Goal: Book appointment/travel/reservation

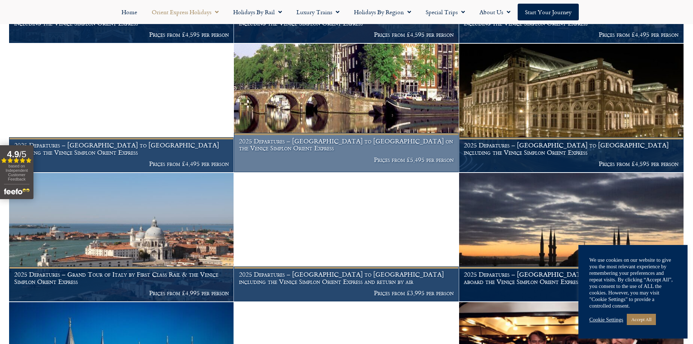
scroll to position [635, 0]
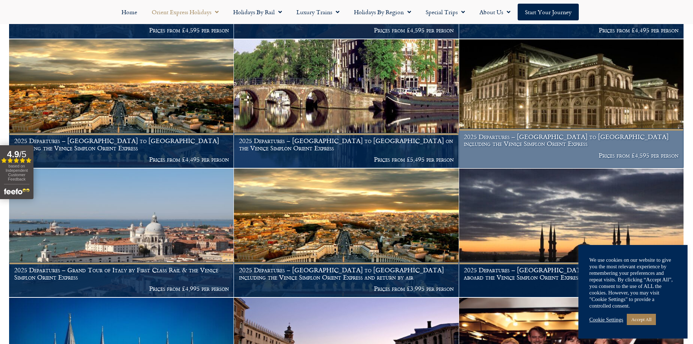
click at [540, 96] on img at bounding box center [571, 103] width 224 height 128
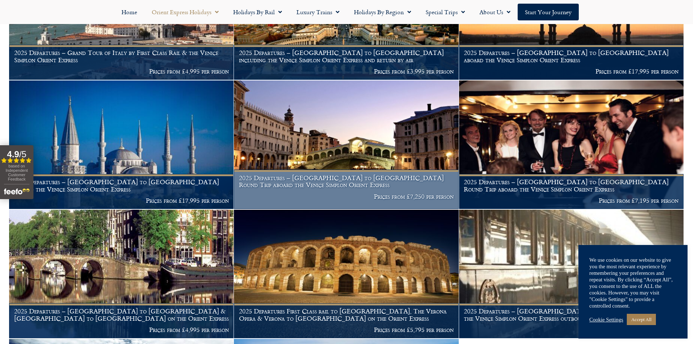
scroll to position [852, 0]
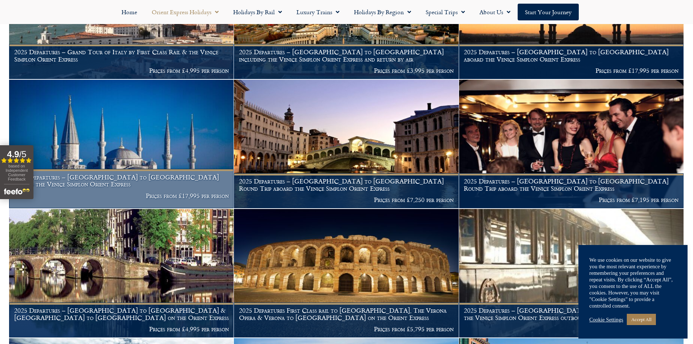
click at [99, 100] on img at bounding box center [121, 144] width 224 height 128
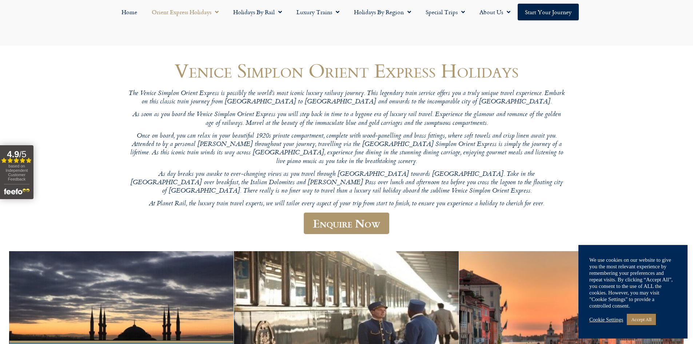
scroll to position [0, 0]
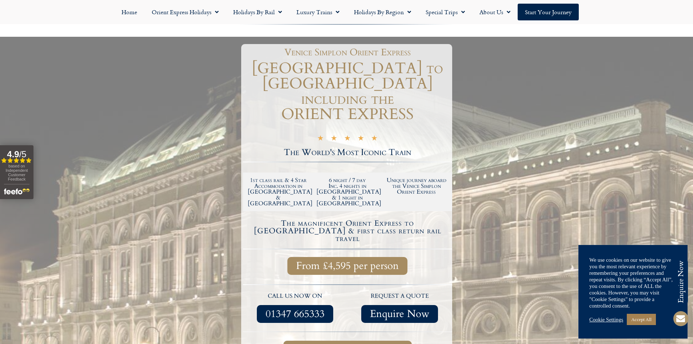
scroll to position [109, 0]
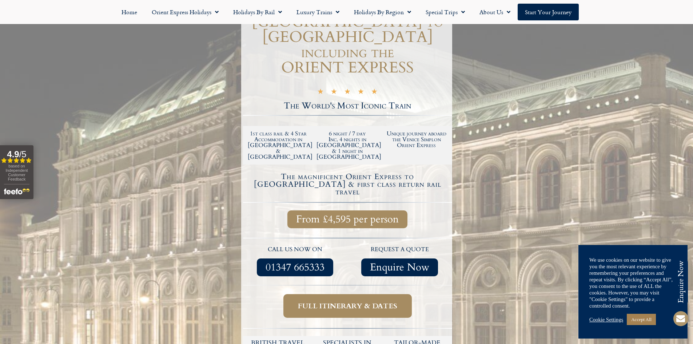
click at [384, 301] on span "Full itinerary & dates" at bounding box center [347, 305] width 99 height 9
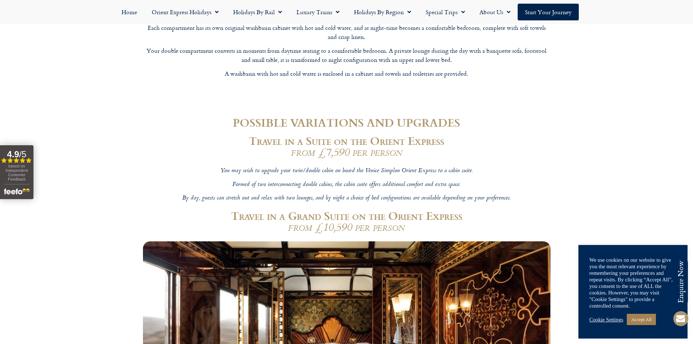
scroll to position [2364, 0]
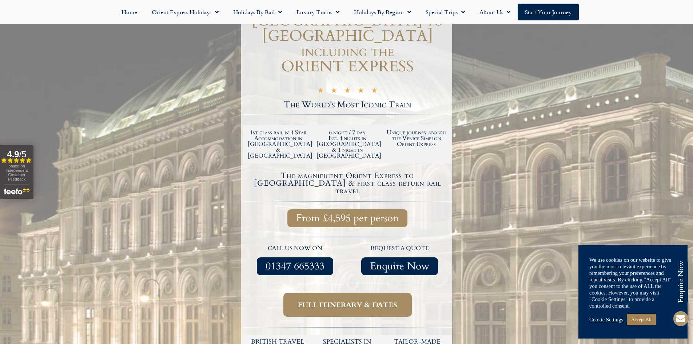
scroll to position [109, 0]
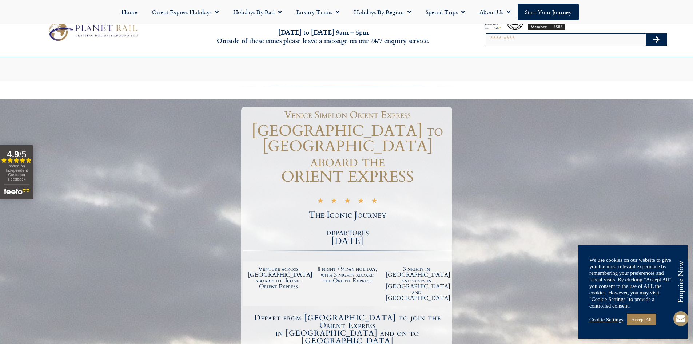
scroll to position [145, 0]
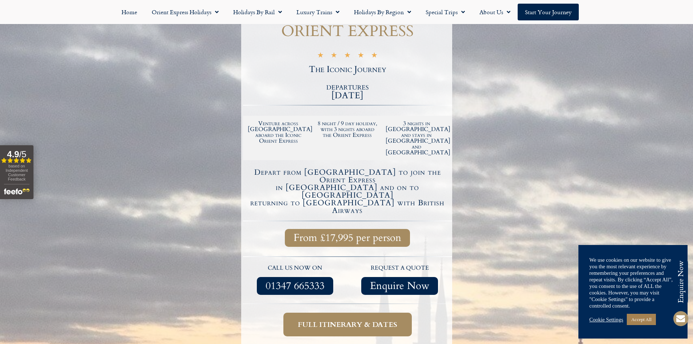
click at [387, 320] on span "Full itinerary & dates" at bounding box center [347, 324] width 99 height 9
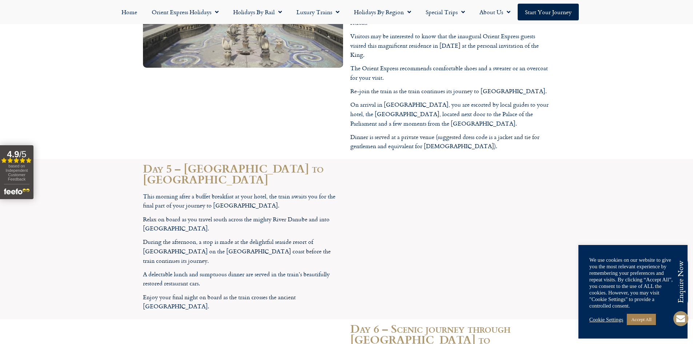
scroll to position [3607, 0]
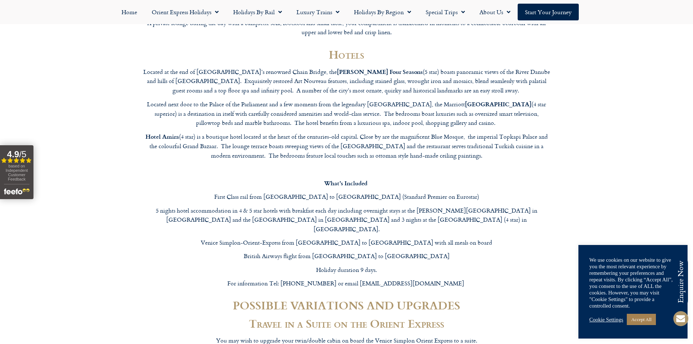
scroll to position [3528, 0]
